Goal: Submit feedback/report problem: Submit feedback/report problem

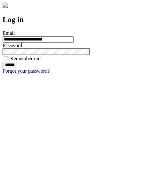
type input "**********"
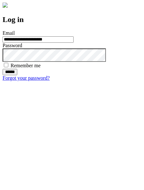
click at [17, 75] on input "******" at bounding box center [10, 72] width 15 height 6
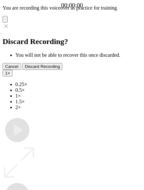
type input "**********"
